Goal: Answer question/provide support

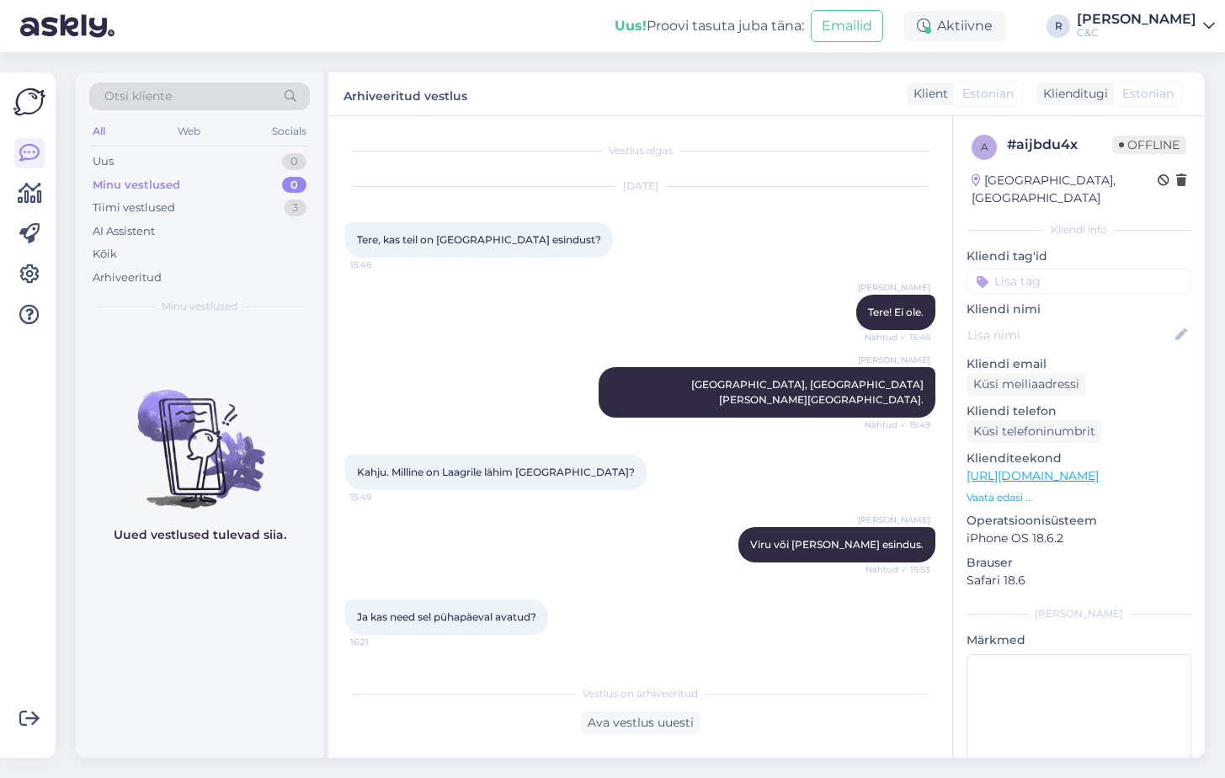
scroll to position [50, 0]
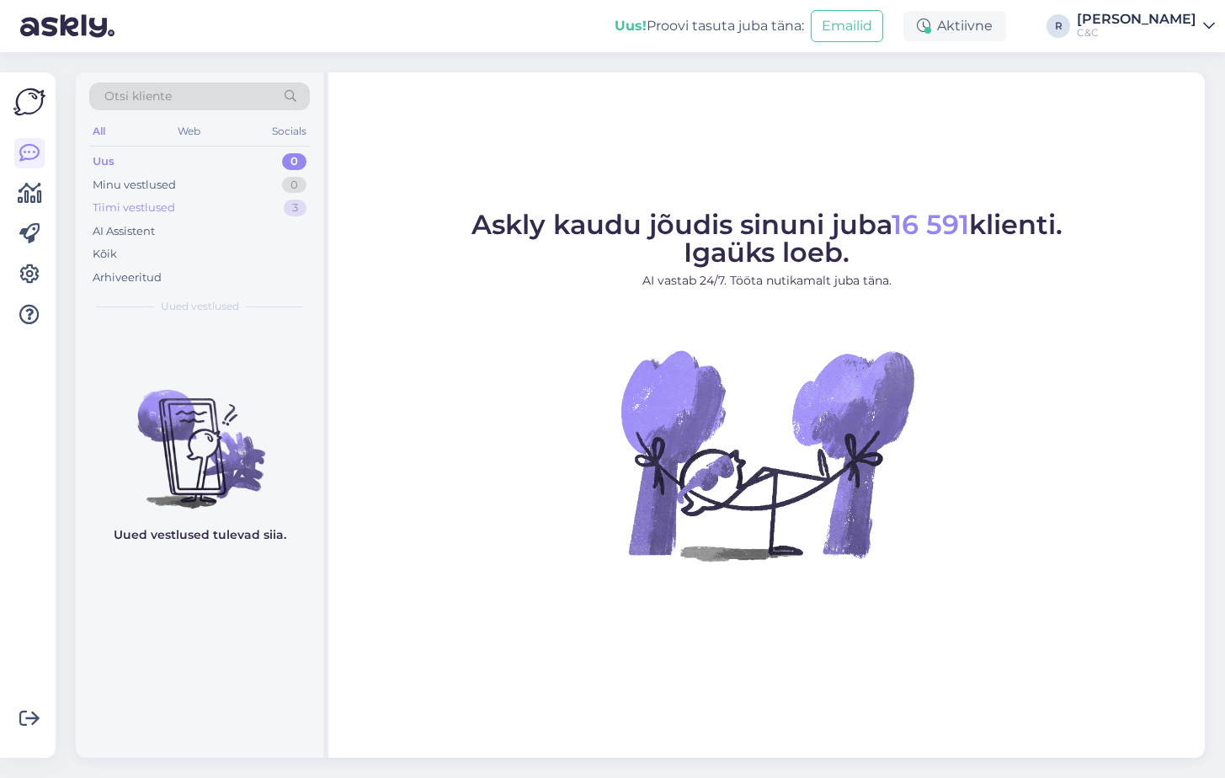
click at [246, 211] on div "Tiimi vestlused 3" at bounding box center [199, 208] width 221 height 24
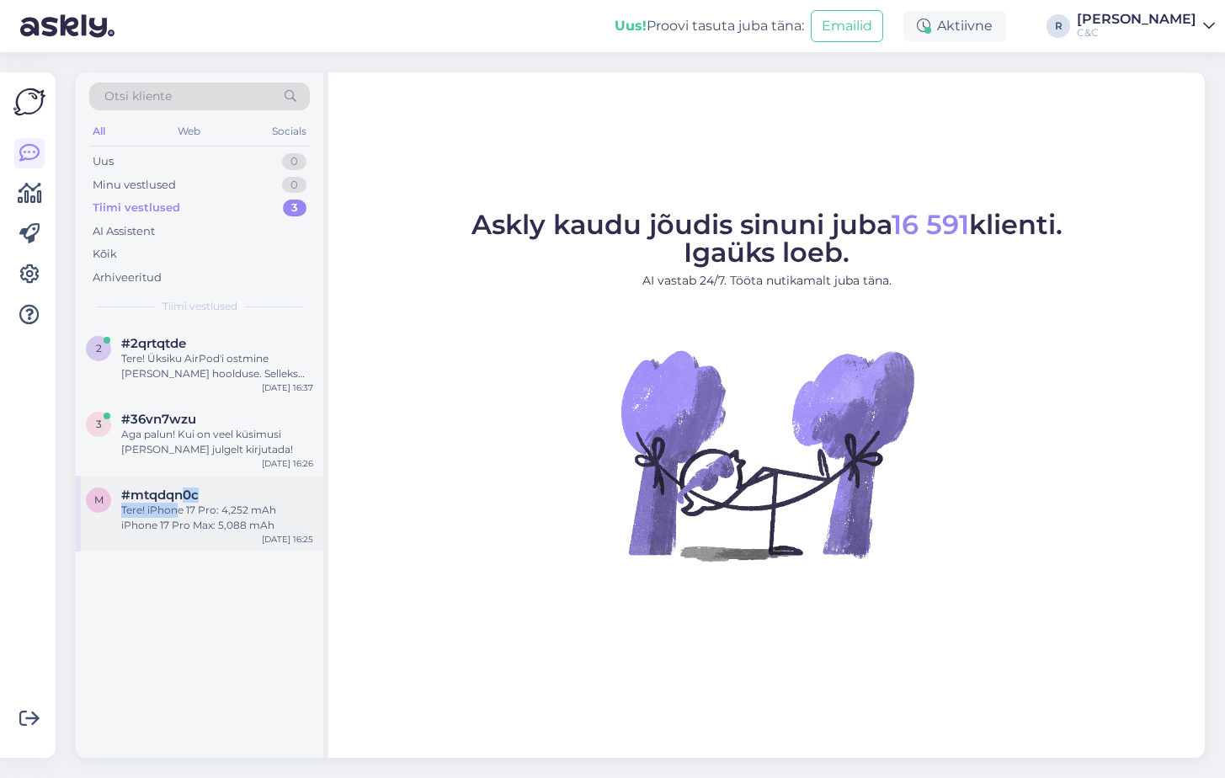
click at [178, 503] on div "#mtqdqn0c Tere! iPhone 17 Pro: 4,252 mAh iPhone 17 Pro Max: 5,088 mAh" at bounding box center [217, 509] width 192 height 45
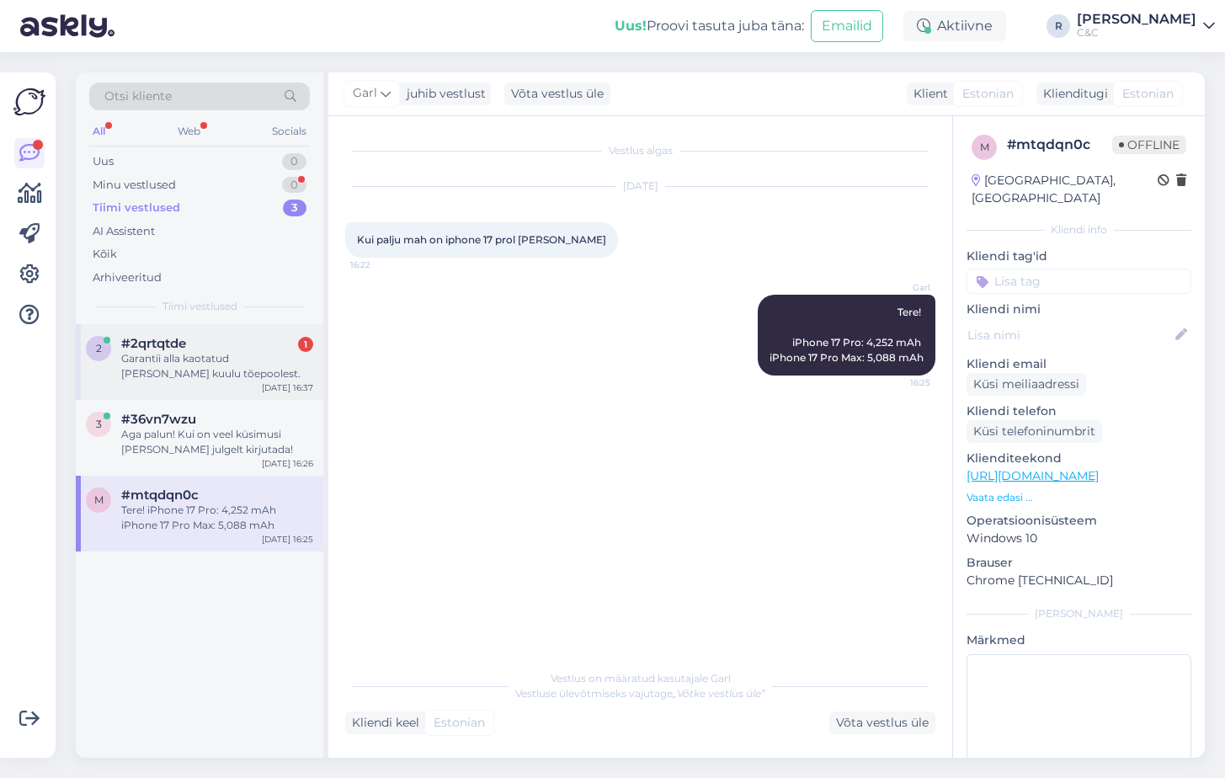
click at [256, 354] on div "Garantii alla kaotatud [PERSON_NAME] kuulu tõepoolest." at bounding box center [217, 366] width 192 height 30
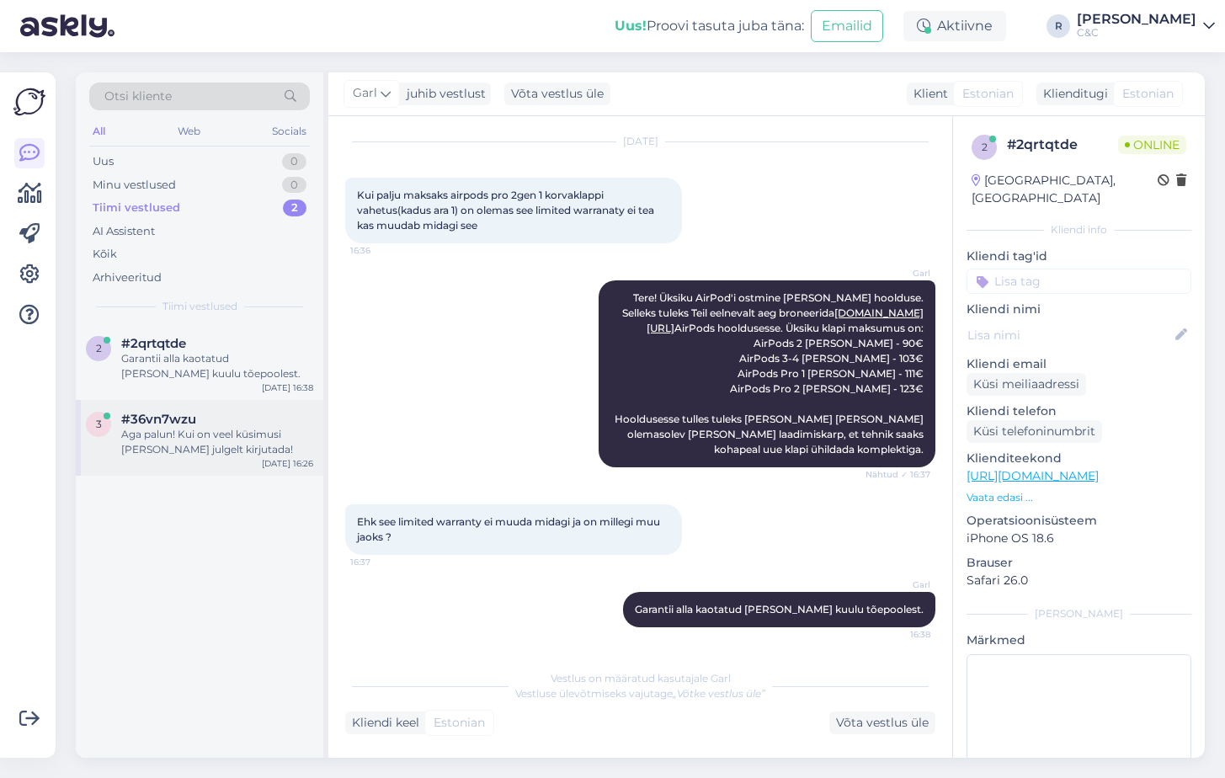
click at [238, 423] on div "#36vn7wzu" at bounding box center [217, 419] width 192 height 15
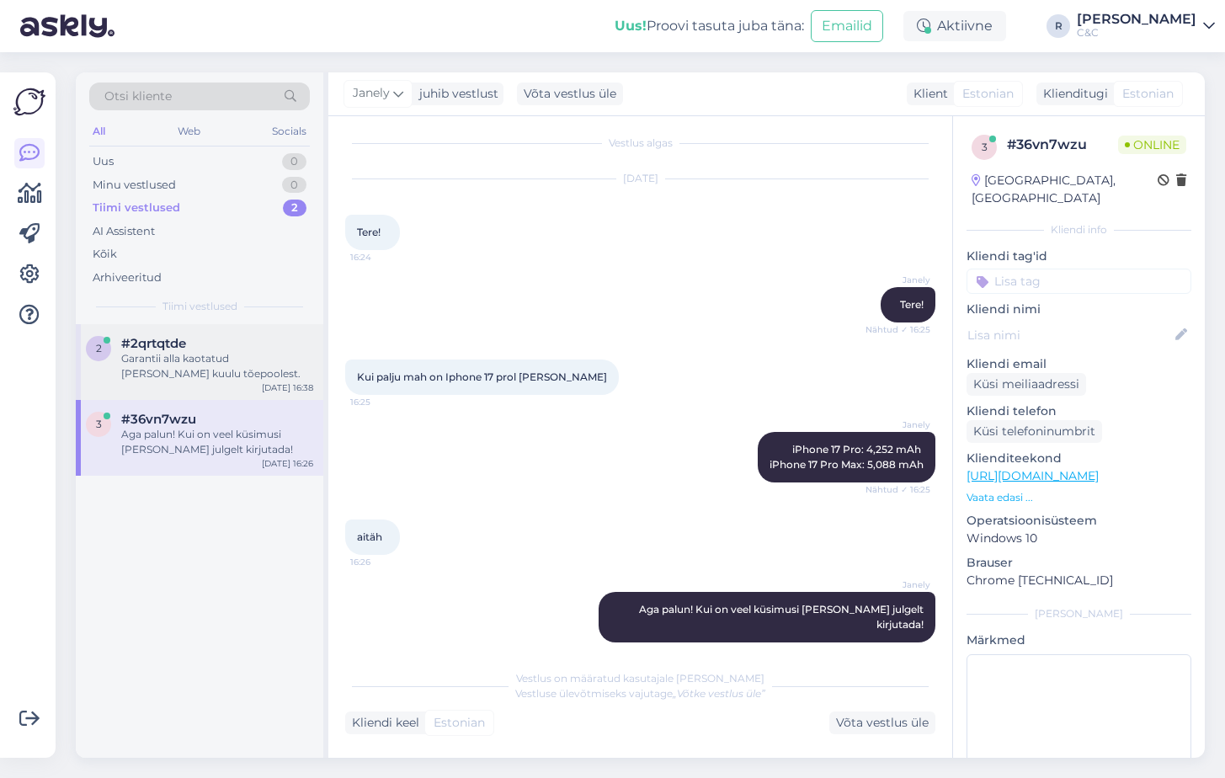
click at [287, 370] on div "Garantii alla kaotatud [PERSON_NAME] kuulu tõepoolest." at bounding box center [217, 366] width 192 height 30
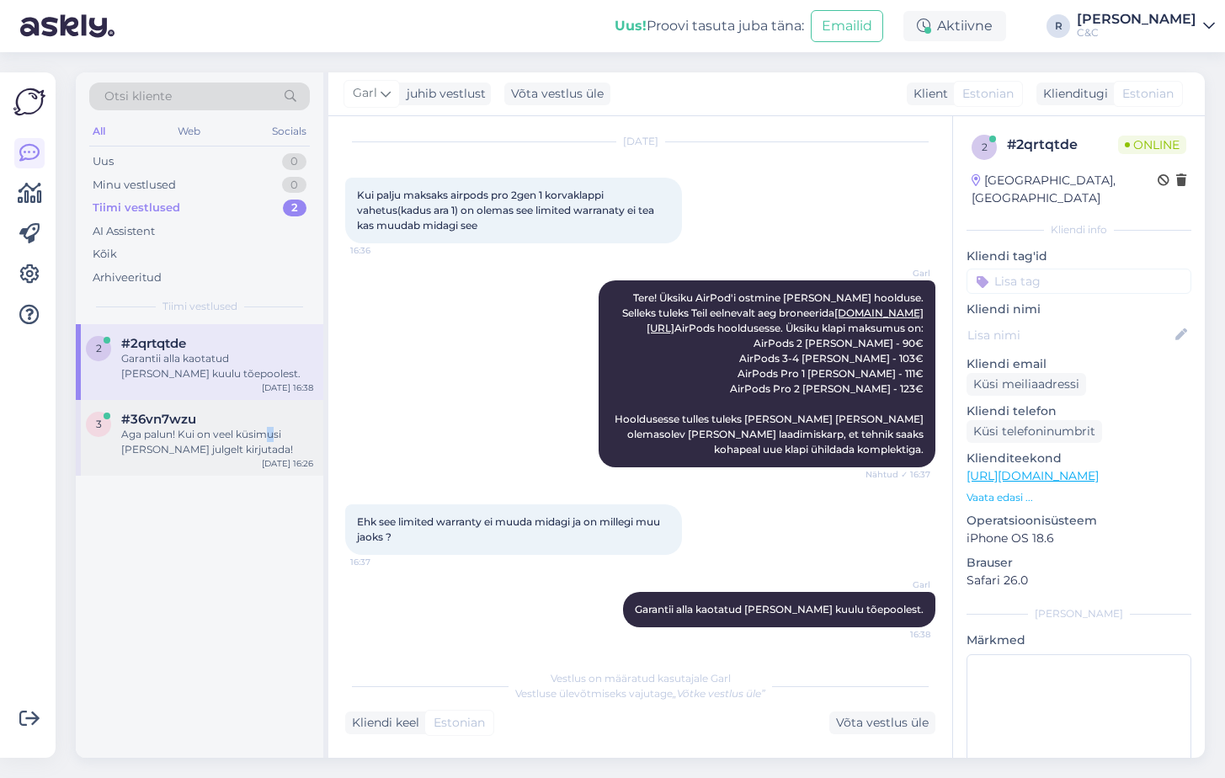
click at [270, 431] on div "Aga palun! Kui on veel küsimusi [PERSON_NAME] julgelt kirjutada!" at bounding box center [217, 442] width 192 height 30
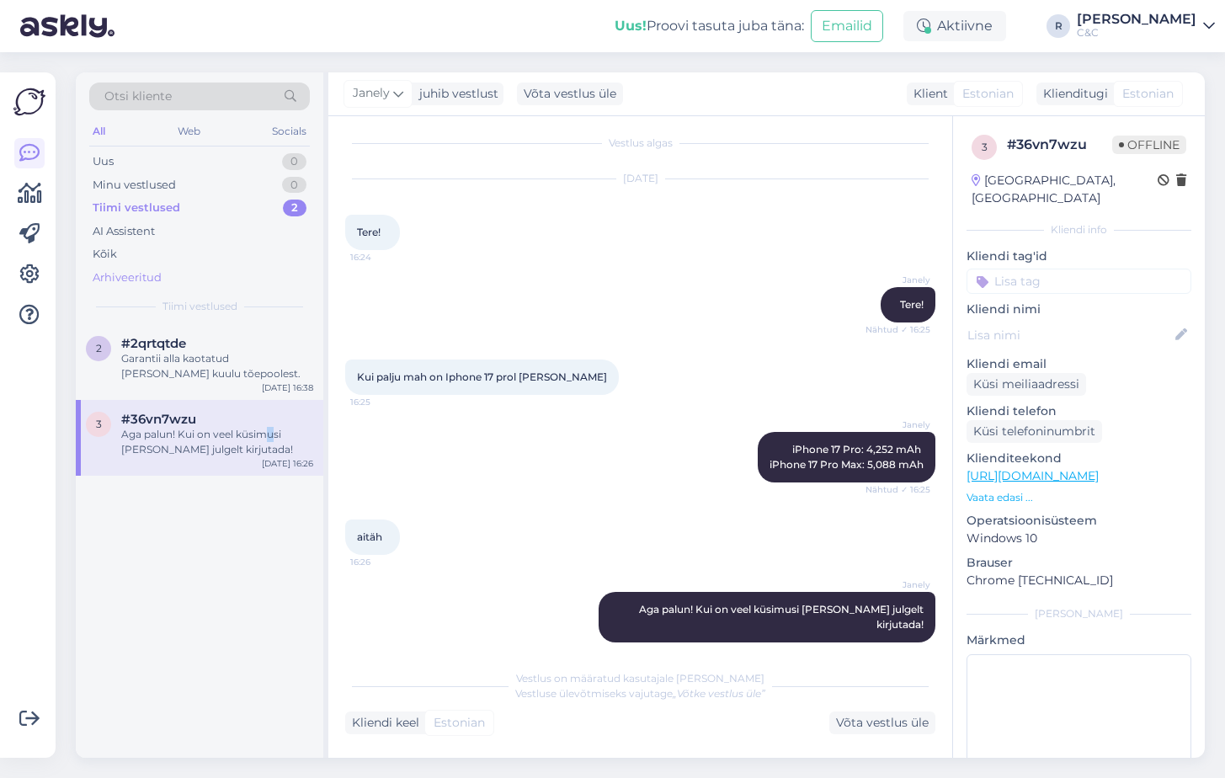
click at [274, 270] on div "Arhiveeritud" at bounding box center [199, 278] width 221 height 24
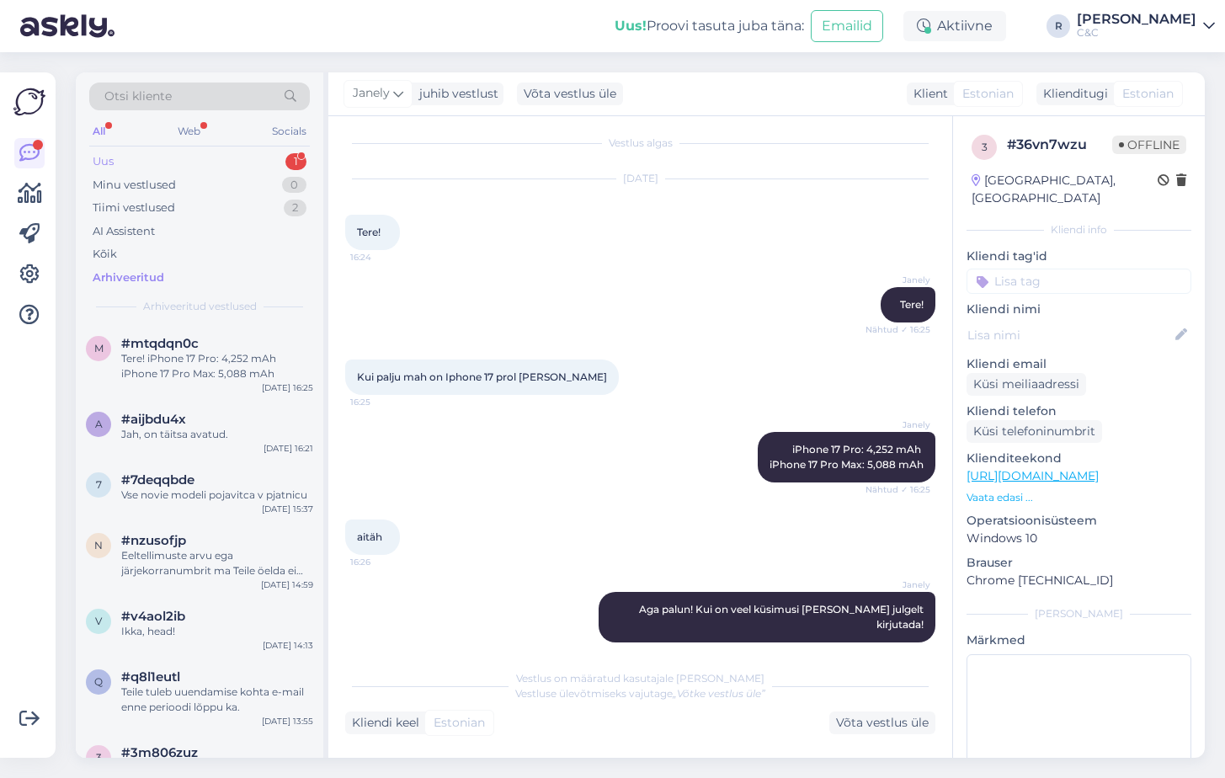
click at [273, 158] on div "Uus 1" at bounding box center [199, 162] width 221 height 24
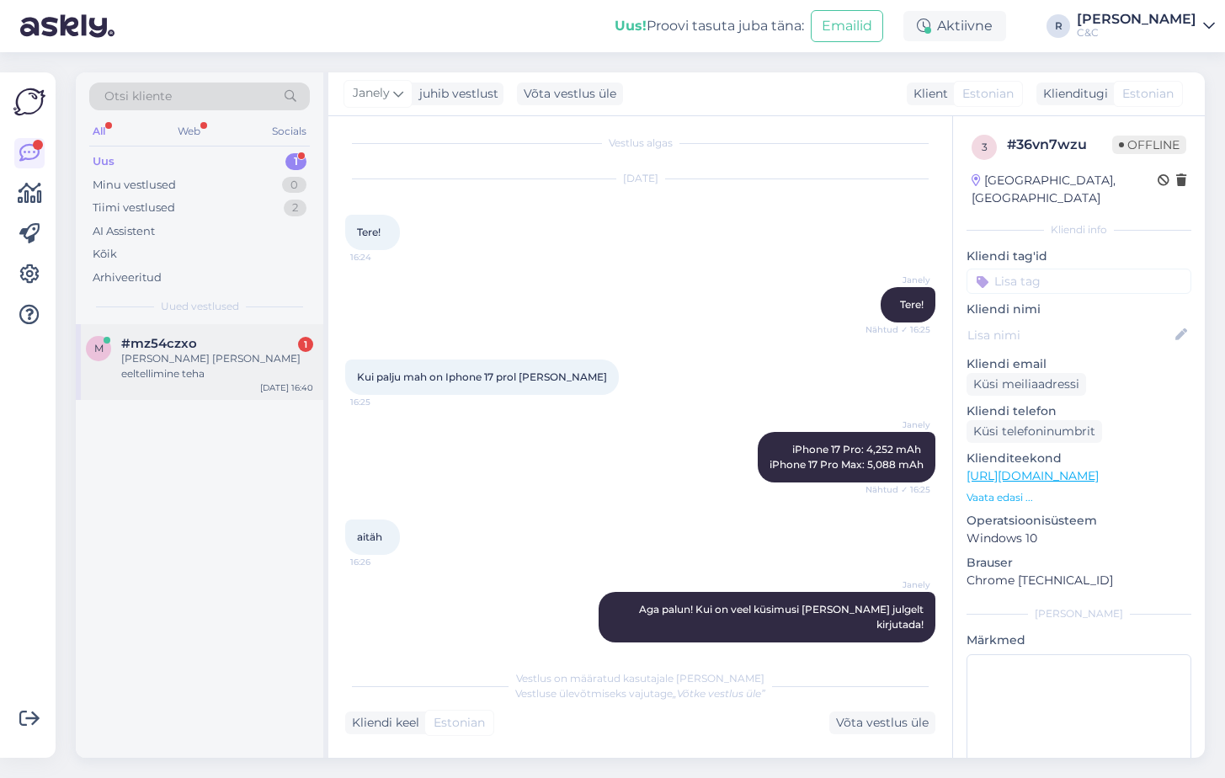
click at [241, 381] on div "m #mz54czxo 1 Miks ei anna eeltellimine teha Sep 16 16:40" at bounding box center [200, 362] width 248 height 76
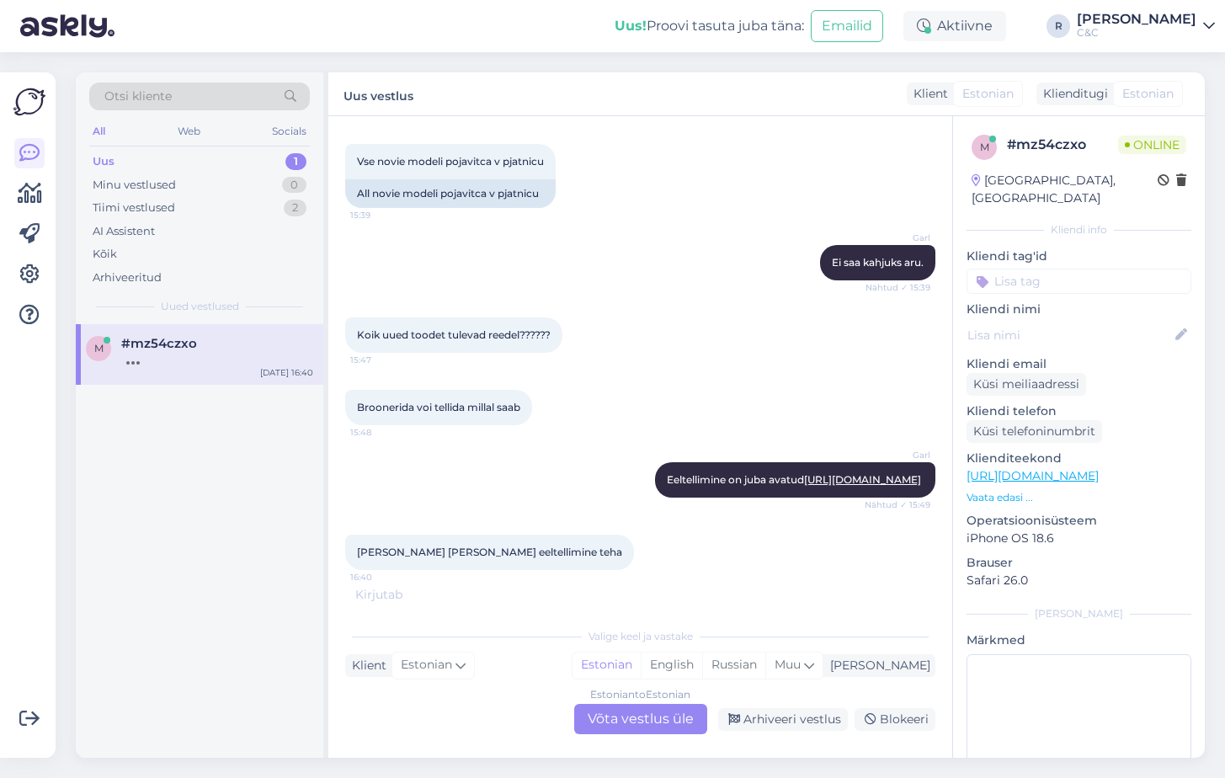
scroll to position [151, 0]
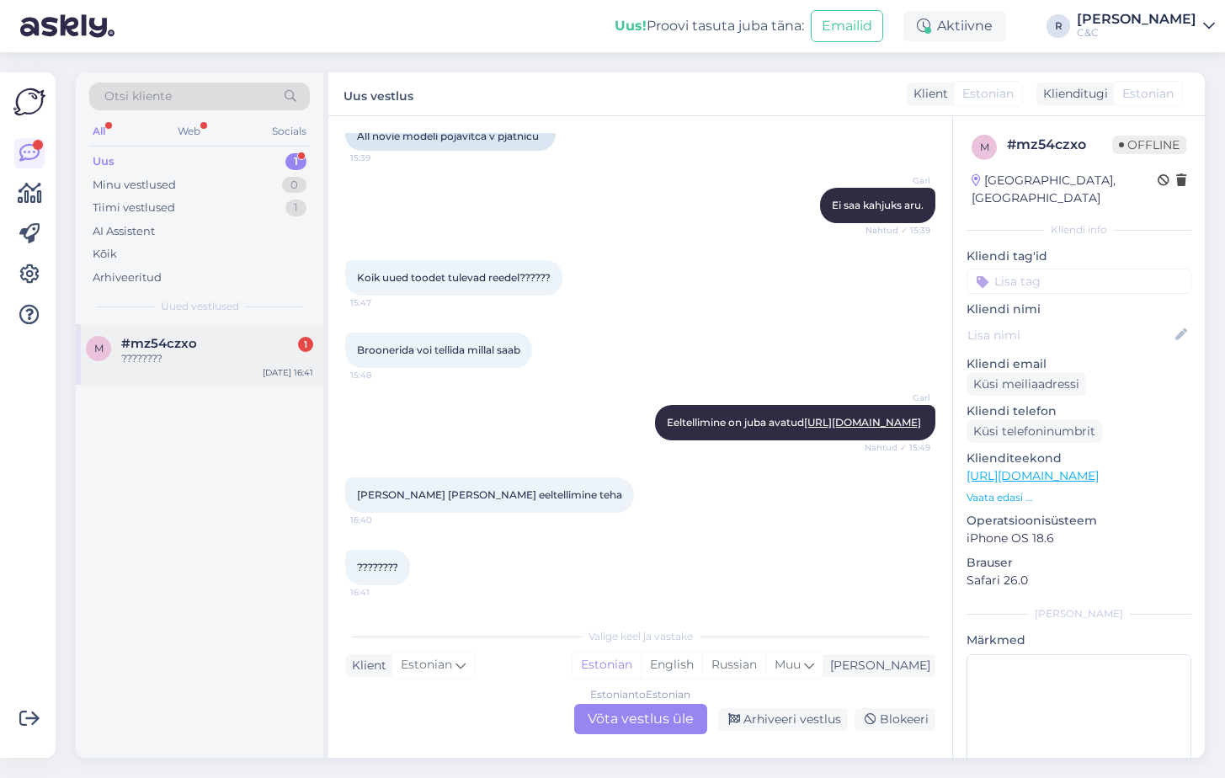
click at [296, 343] on div "#mz54czxo 1" at bounding box center [217, 343] width 192 height 15
click at [626, 736] on div "Vestlus algas Sep 16 2025 Vse novie modeli pojavitca v pjatnicu 15:39 All novie…" at bounding box center [640, 437] width 624 height 642
click at [626, 720] on div "Estonian to Estonian Võta vestlus üle" at bounding box center [640, 719] width 133 height 30
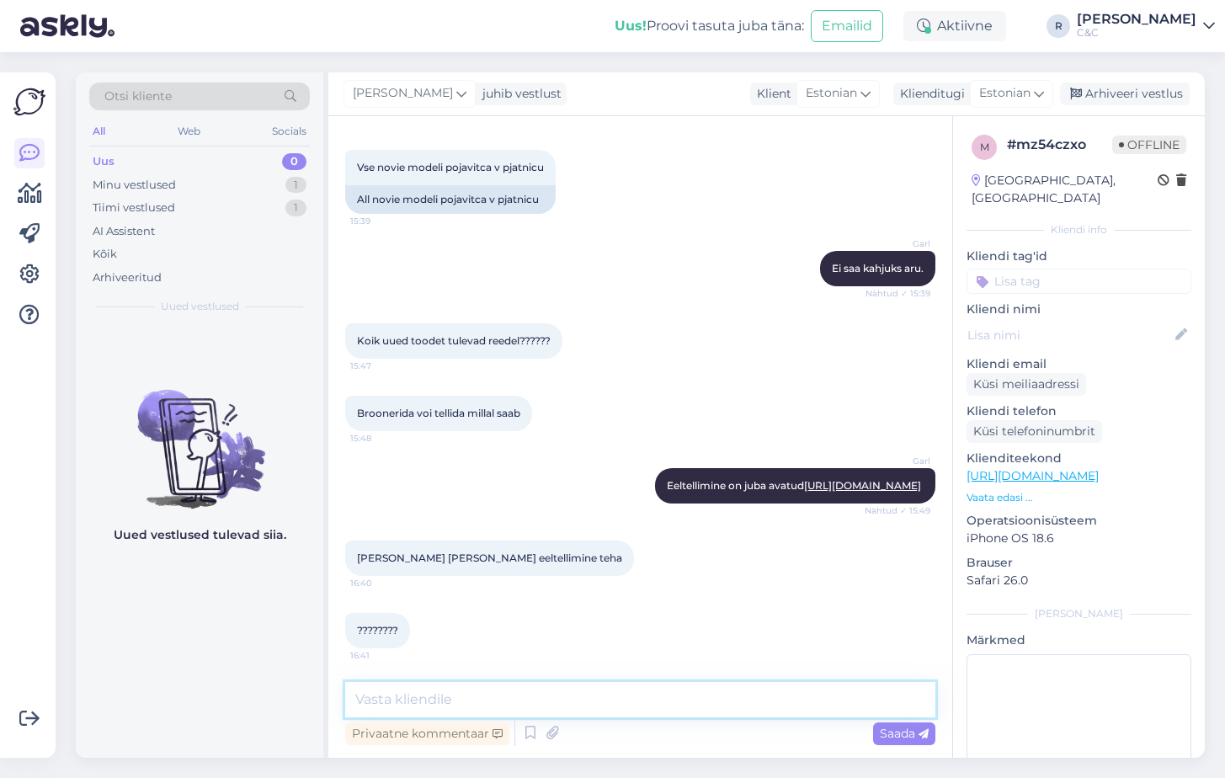
click at [562, 706] on textarea at bounding box center [640, 699] width 590 height 35
click at [1009, 468] on link "https://www.shop.cec.ee/apple-airpods-pro-3-mfhp4zm-a" at bounding box center [1033, 475] width 132 height 15
click at [481, 696] on textarea at bounding box center [640, 699] width 590 height 35
type textarea "Mis probleemiks on?"
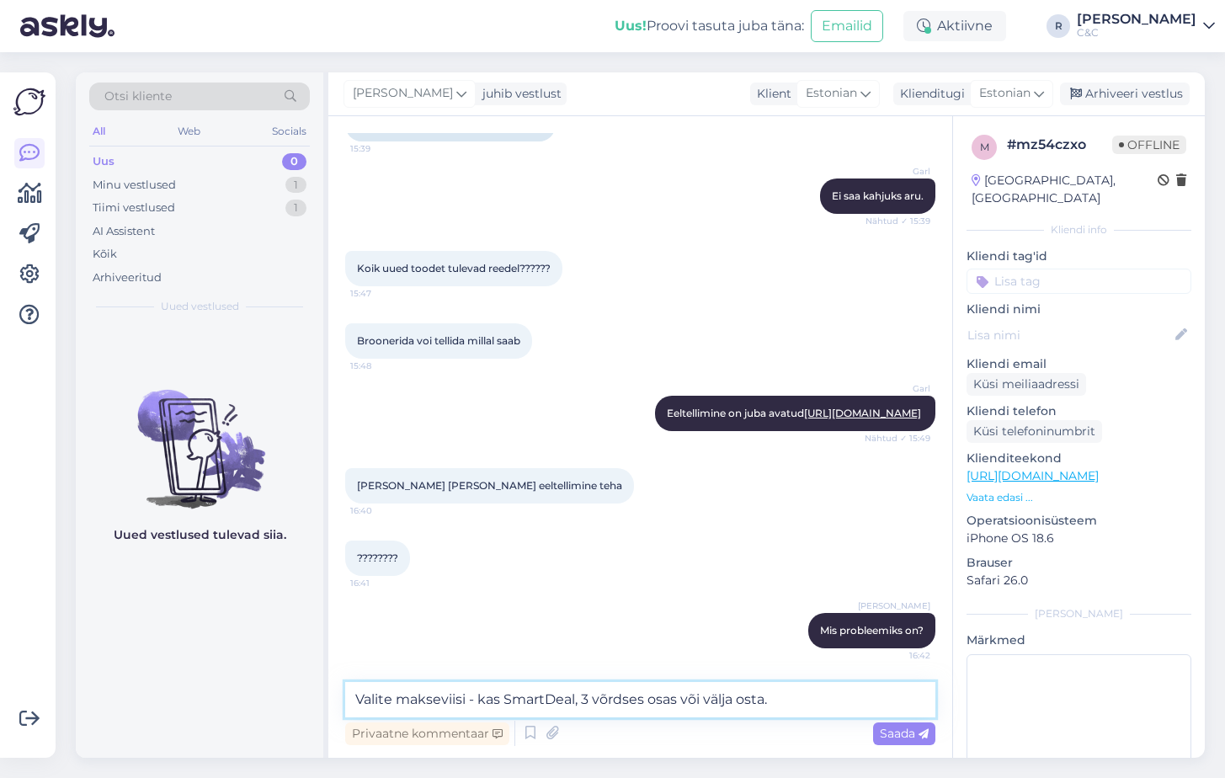
type textarea "Valite makseviisi - kas SmartDeal, 3 võrdses osas või välja osta."
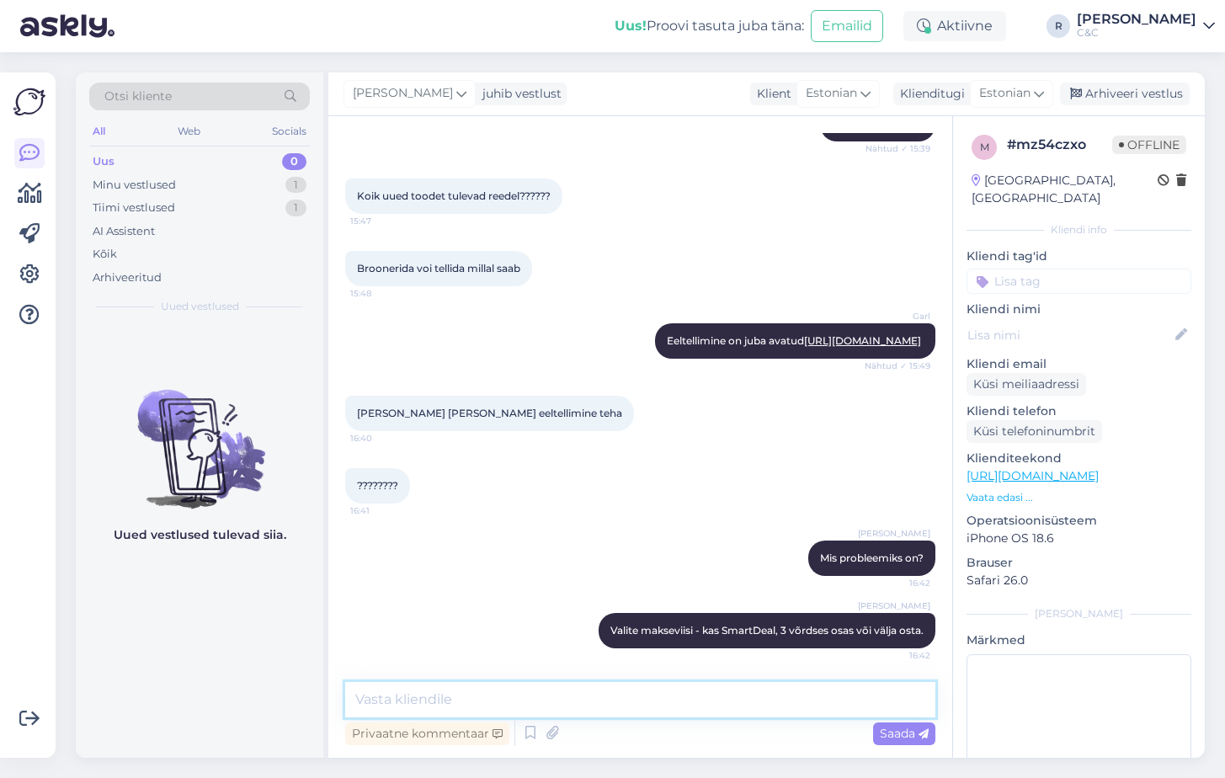
type textarea "J"
type textarea "Ning saate ostukorvi lisada."
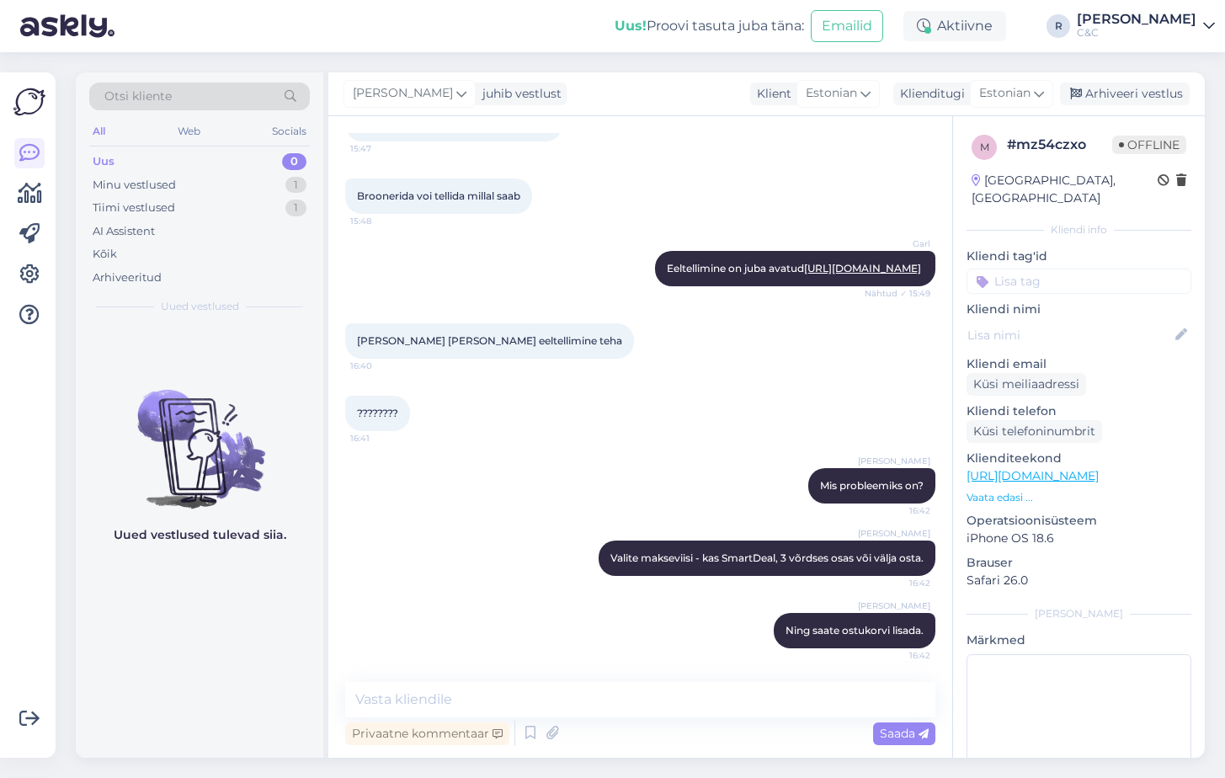
click at [244, 289] on div "Otsi kliente All Web Socials Uus 0 Minu vestlused 1 Tiimi vestlused 1 AI Assist…" at bounding box center [200, 198] width 248 height 252
